Goal: Information Seeking & Learning: Understand process/instructions

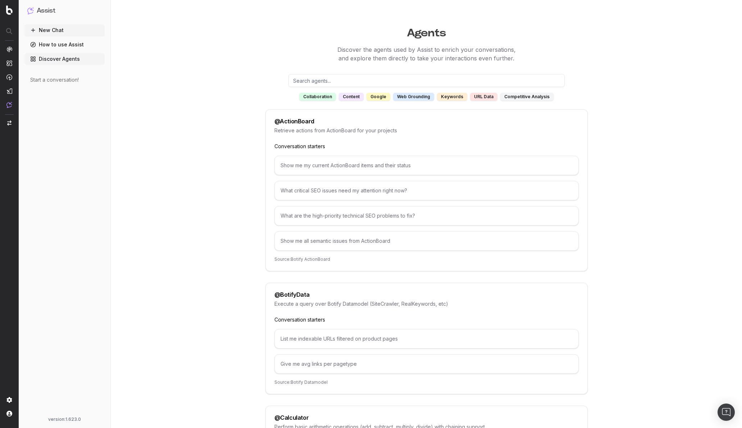
click at [374, 149] on p "Conversation starters" at bounding box center [426, 146] width 304 height 7
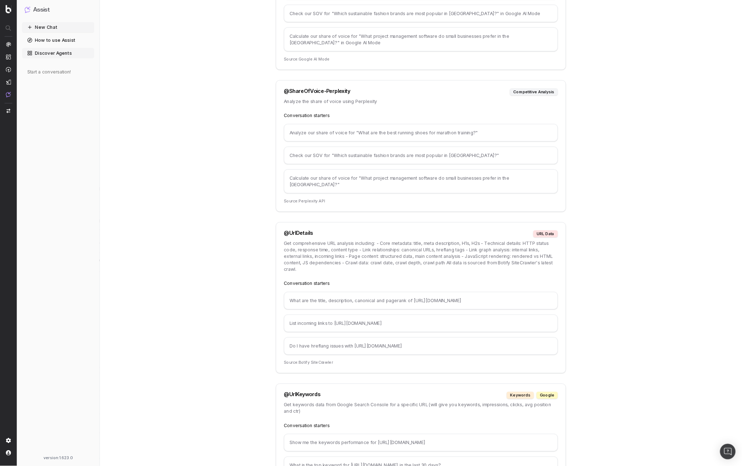
scroll to position [3643, 0]
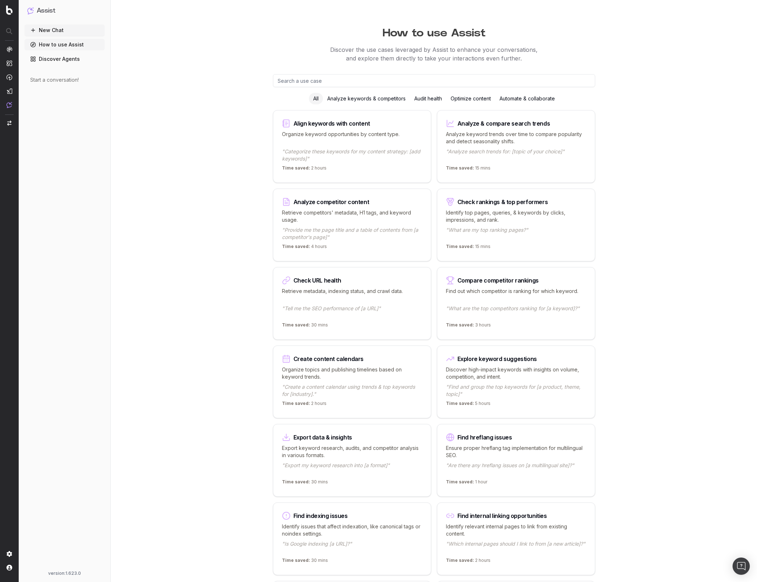
click at [400, 35] on h1 "How to use Assist" at bounding box center [434, 31] width 553 height 17
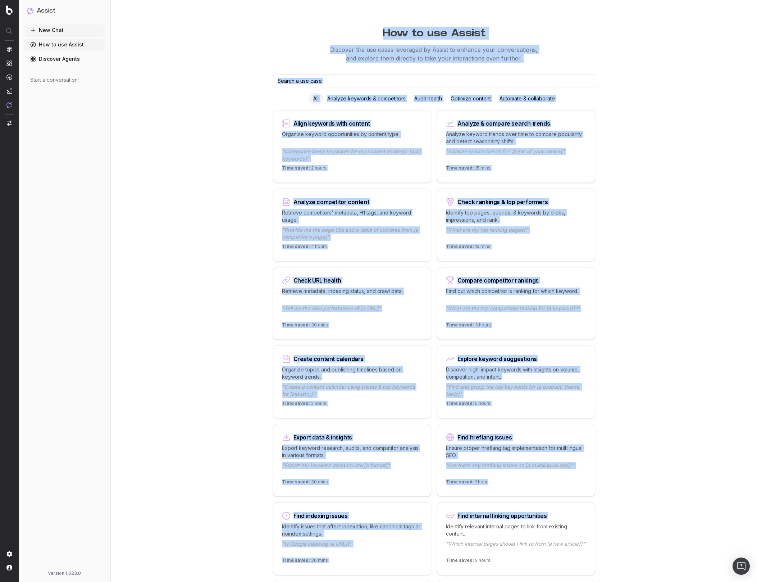
drag, startPoint x: 368, startPoint y: 33, endPoint x: 655, endPoint y: 522, distance: 567.4
click at [655, 465] on div "How to use Assist Discover the use cases leveraged by Assist to enhance your co…" at bounding box center [434, 576] width 553 height 1153
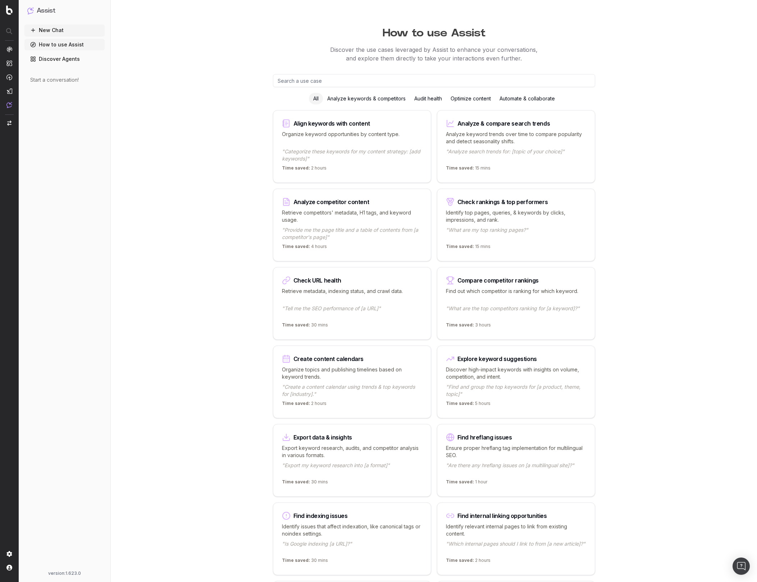
click at [687, 382] on div "How to use Assist Discover the use cases leveraged by Assist to enhance your co…" at bounding box center [434, 576] width 553 height 1153
